Goal: Find specific page/section

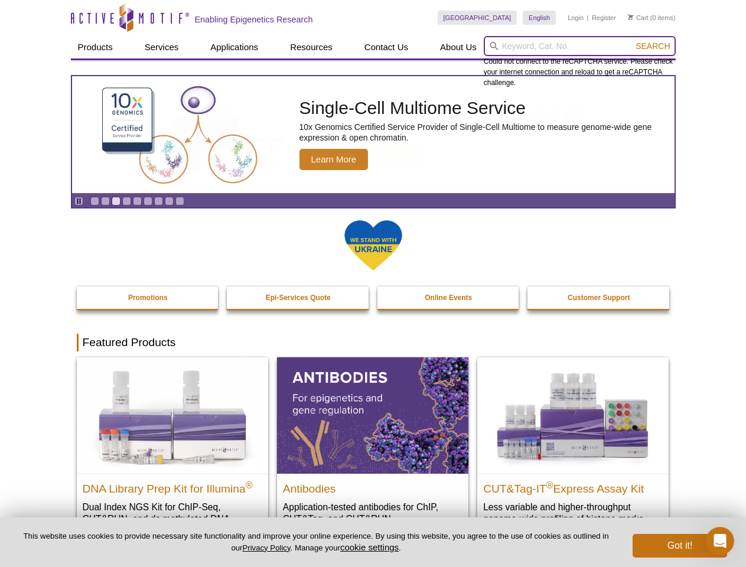
click at [579, 46] on input "search" at bounding box center [580, 46] width 192 height 20
click at [652, 46] on span "Search" at bounding box center [652, 45] width 34 height 9
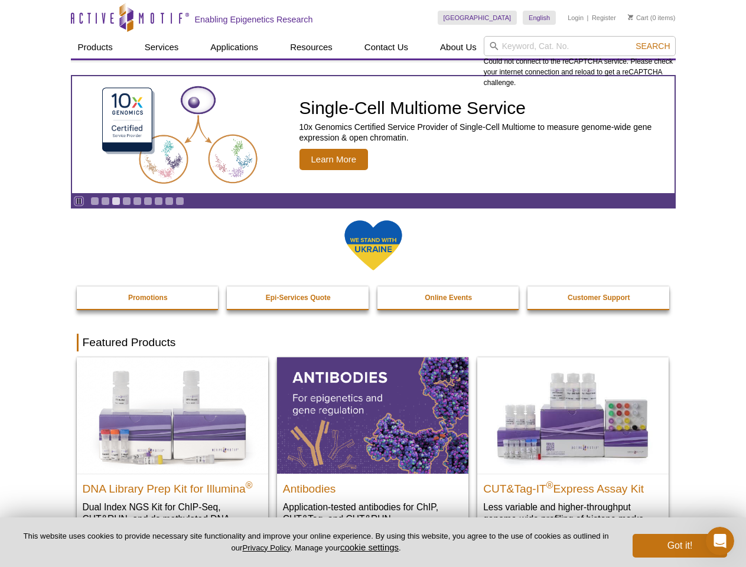
click at [79, 201] on icon "Pause" at bounding box center [79, 201] width 8 height 8
click at [94, 201] on link "Go to slide 1" at bounding box center [94, 201] width 9 height 9
click at [105, 201] on link "Go to slide 2" at bounding box center [105, 201] width 9 height 9
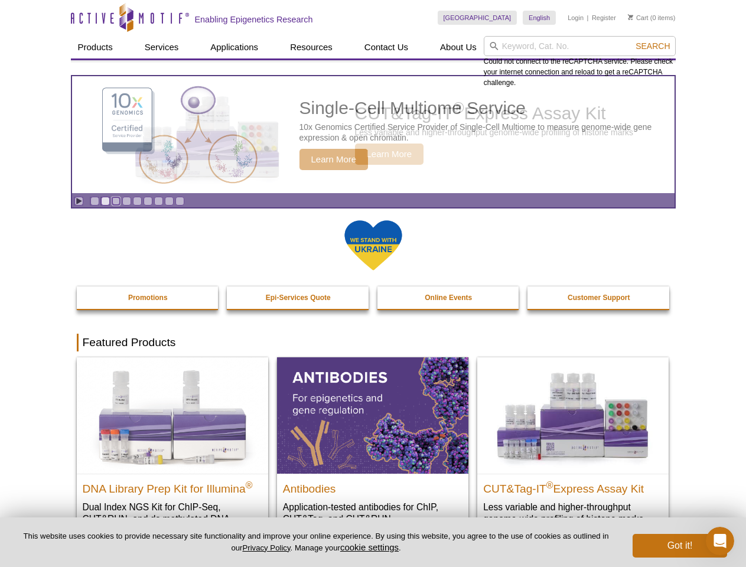
click at [116, 201] on link "Go to slide 3" at bounding box center [116, 201] width 9 height 9
click at [126, 201] on link "Go to slide 4" at bounding box center [126, 201] width 9 height 9
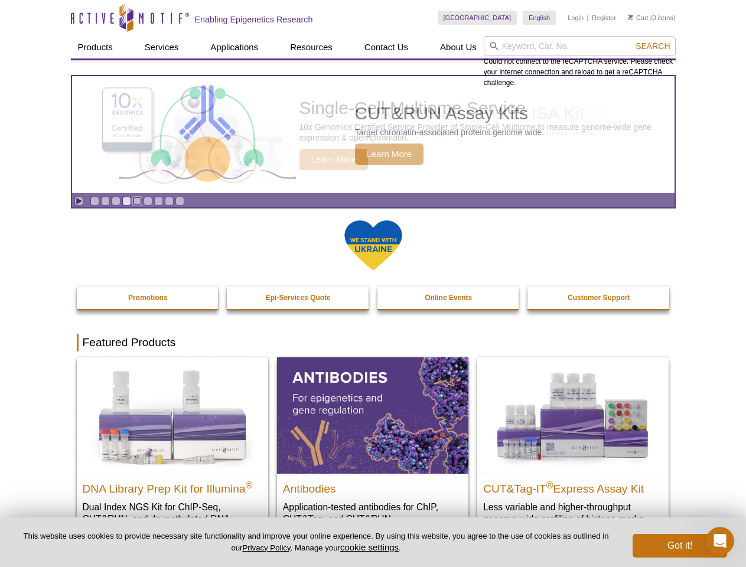
click at [137, 201] on link "Go to slide 5" at bounding box center [137, 201] width 9 height 9
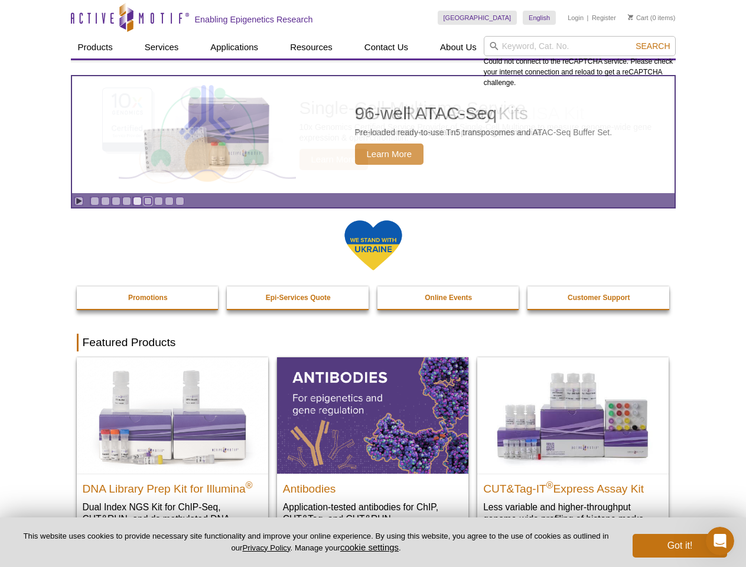
click at [148, 201] on link "Go to slide 6" at bounding box center [147, 201] width 9 height 9
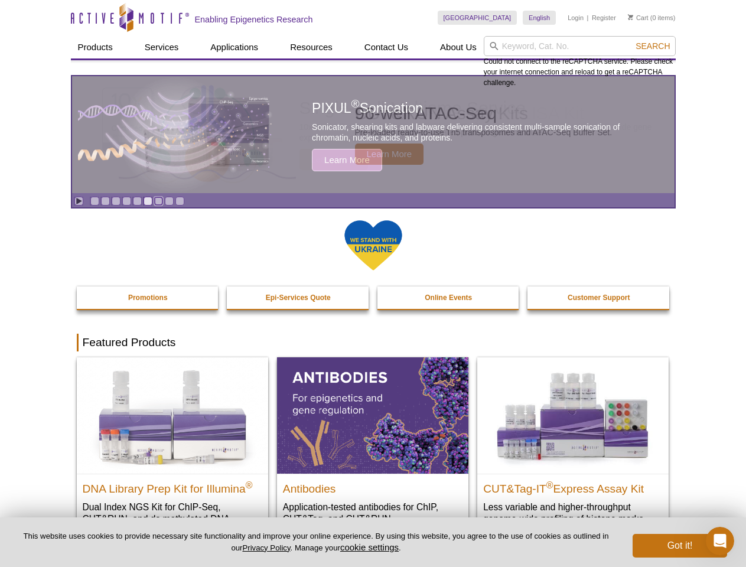
click at [158, 201] on link "Go to slide 7" at bounding box center [158, 201] width 9 height 9
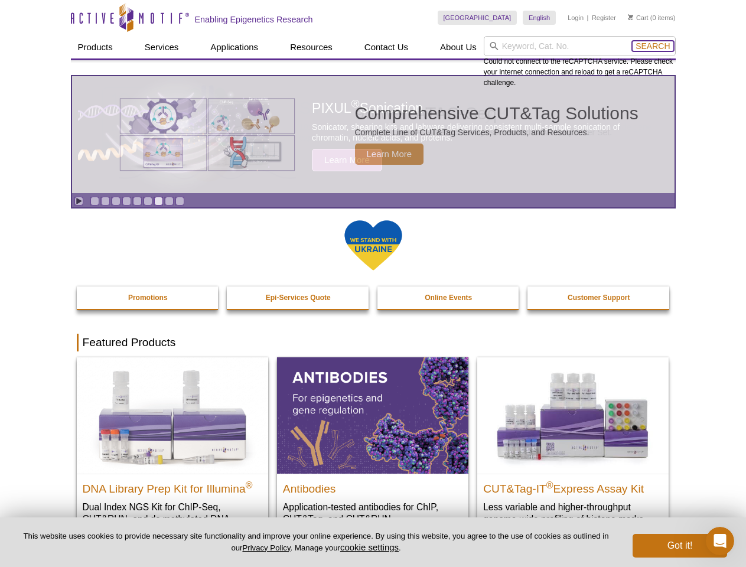
click at [652, 46] on span "Search" at bounding box center [652, 45] width 34 height 9
